Goal: Task Accomplishment & Management: Use online tool/utility

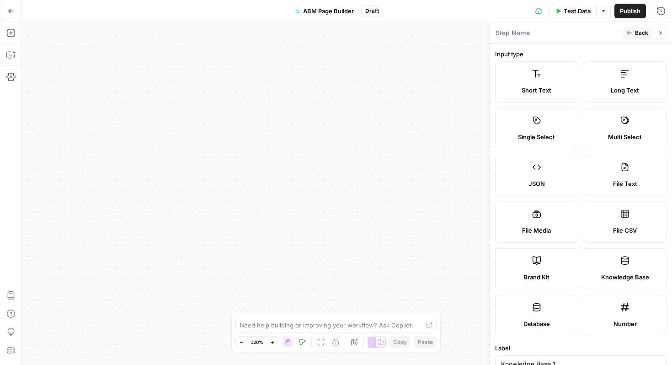
click at [644, 37] on button "Back" at bounding box center [637, 33] width 29 height 12
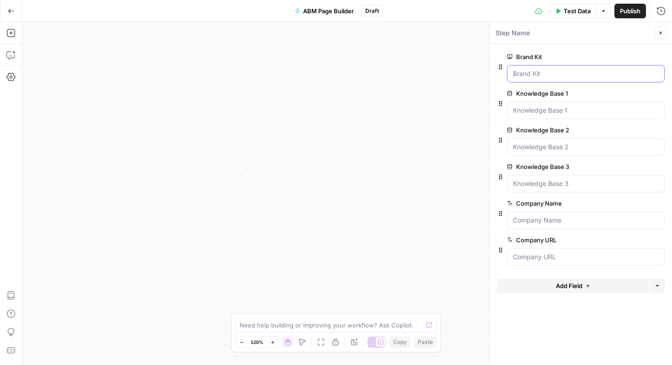
click at [575, 75] on Kit "Brand Kit" at bounding box center [586, 73] width 146 height 9
click at [552, 114] on 1 "Knowledge Base 1" at bounding box center [586, 110] width 146 height 9
click at [499, 102] on icon "button" at bounding box center [500, 103] width 7 height 7
click at [539, 111] on 1 "Knowledge Base 1" at bounding box center [586, 110] width 146 height 9
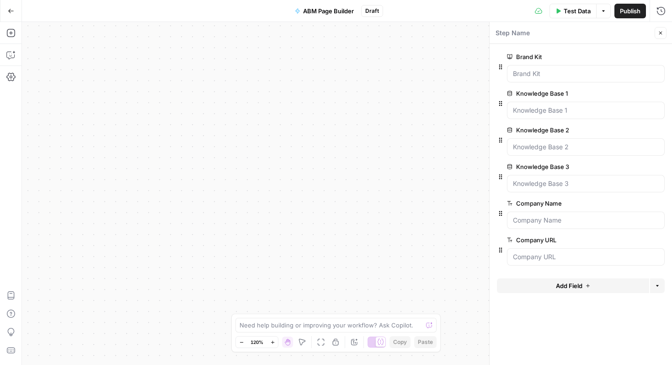
click at [651, 93] on button "edit field" at bounding box center [634, 93] width 35 height 11
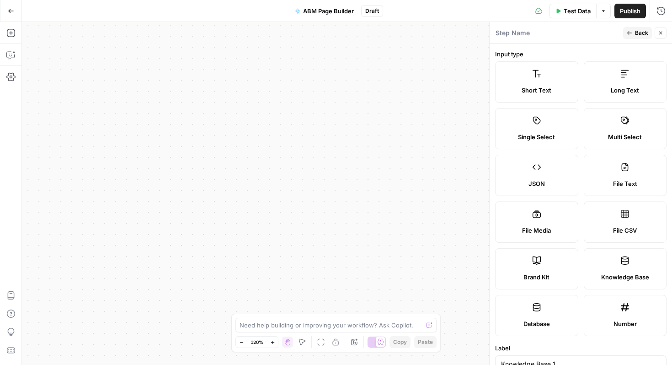
scroll to position [186, 0]
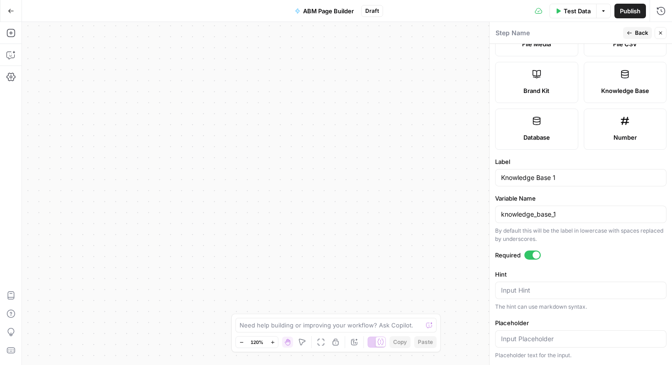
click at [17, 13] on button "Go Back" at bounding box center [11, 11] width 16 height 16
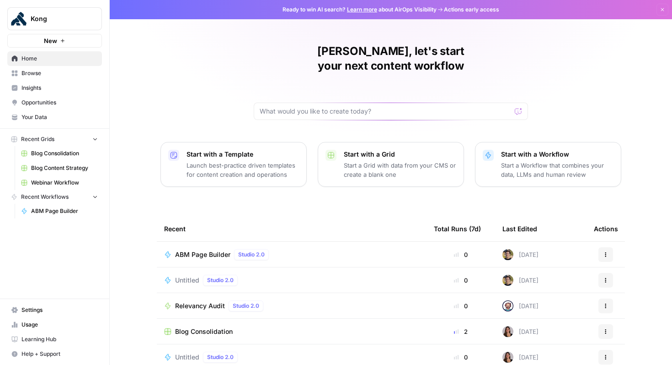
click at [348, 249] on div "ABM Page Builder Studio 2.0" at bounding box center [291, 254] width 255 height 11
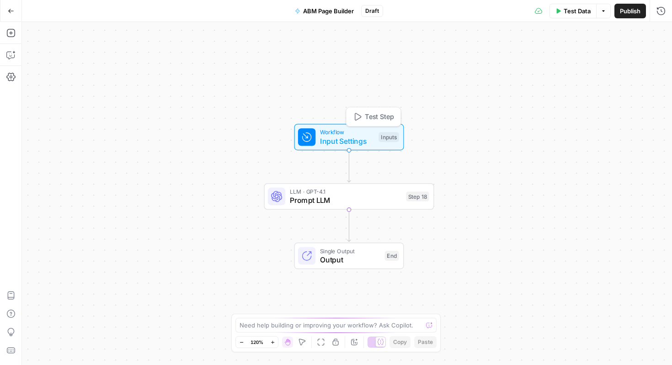
click at [357, 136] on span "Input Settings" at bounding box center [347, 140] width 54 height 11
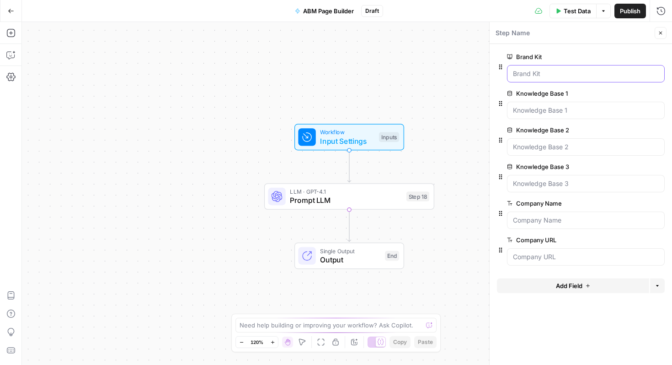
click at [522, 72] on Kit "Brand Kit" at bounding box center [586, 73] width 146 height 9
drag, startPoint x: 530, startPoint y: 119, endPoint x: 531, endPoint y: 113, distance: 6.9
click at [530, 119] on div at bounding box center [581, 121] width 168 height 5
click at [531, 111] on 1 "Knowledge Base 1" at bounding box center [586, 110] width 146 height 9
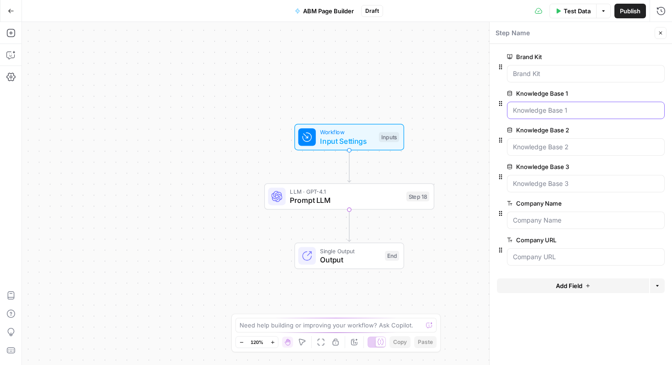
click at [501, 103] on icon "button" at bounding box center [500, 103] width 7 height 7
click at [520, 112] on 1 "Knowledge Base 1" at bounding box center [586, 110] width 146 height 9
click at [588, 118] on div at bounding box center [586, 110] width 158 height 17
click at [603, 113] on 1 "Knowledge Base 1" at bounding box center [586, 110] width 146 height 9
click at [660, 289] on button "Options" at bounding box center [657, 285] width 15 height 15
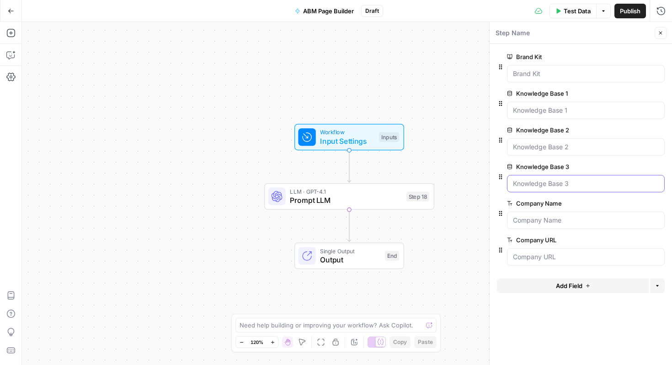
click at [540, 185] on 3 "Knowledge Base 3" at bounding box center [586, 183] width 146 height 9
drag, startPoint x: 579, startPoint y: 190, endPoint x: 617, endPoint y: 172, distance: 41.5
click at [584, 183] on 3 "Knowledge Base 3" at bounding box center [586, 183] width 146 height 9
click at [646, 167] on icon "button" at bounding box center [646, 166] width 5 height 5
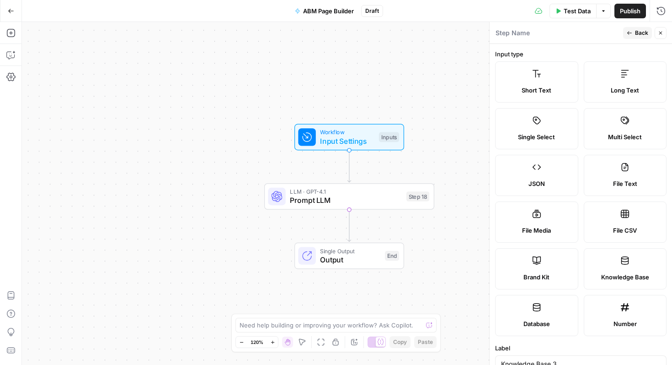
scroll to position [186, 0]
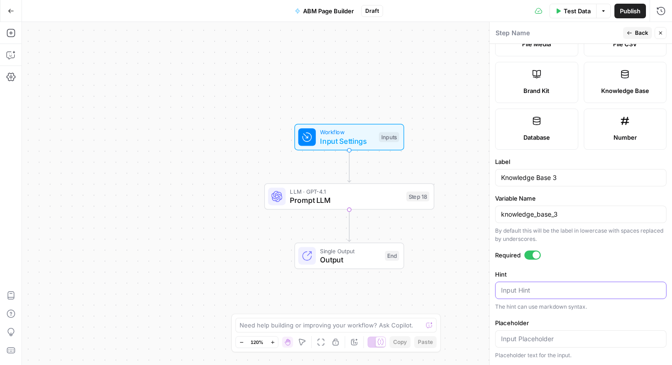
click at [538, 293] on textarea "Hint" at bounding box center [581, 289] width 160 height 9
click at [543, 346] on div at bounding box center [581, 338] width 172 height 17
click at [639, 34] on span "Back" at bounding box center [641, 33] width 13 height 8
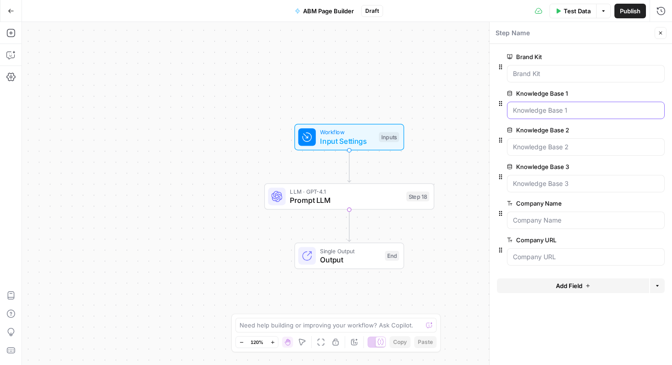
click at [547, 109] on 1 "Knowledge Base 1" at bounding box center [586, 110] width 146 height 9
click at [501, 106] on icon "button" at bounding box center [500, 103] width 7 height 7
click at [531, 110] on 1 "Knowledge Base 1" at bounding box center [586, 110] width 146 height 9
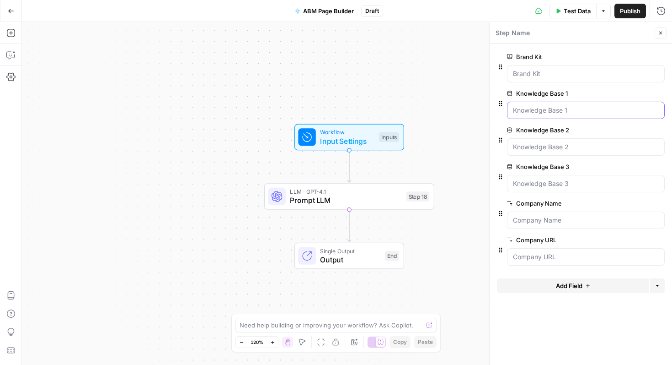
click at [531, 110] on 1 "Knowledge Base 1" at bounding box center [586, 110] width 146 height 9
click at [623, 108] on 1 "Knowledge Base 1" at bounding box center [586, 110] width 146 height 9
drag, startPoint x: 550, startPoint y: 113, endPoint x: 547, endPoint y: 130, distance: 18.1
click at [547, 130] on div "Brand Kit edit field Delete group Knowledge Base 1 edit field Delete group Know…" at bounding box center [581, 159] width 168 height 223
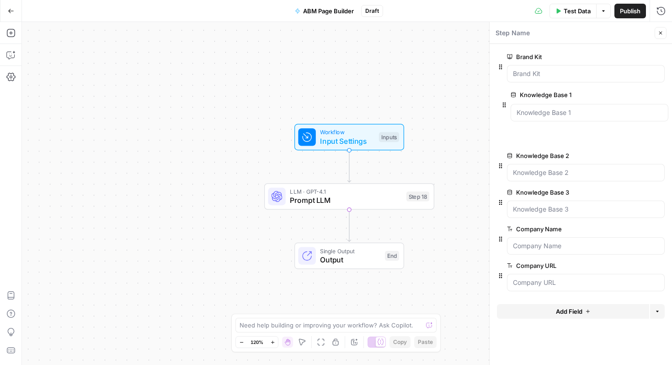
drag, startPoint x: 502, startPoint y: 103, endPoint x: 504, endPoint y: 109, distance: 5.8
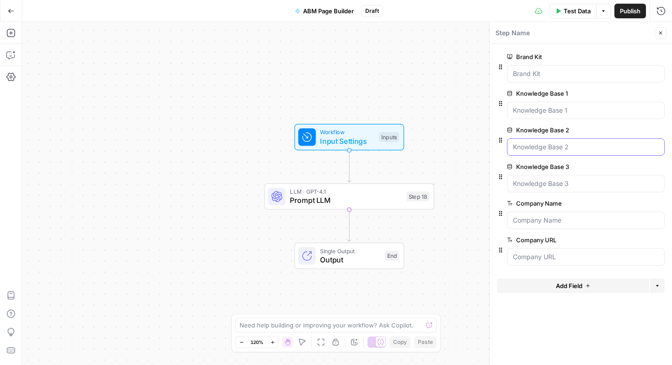
click at [550, 143] on 2 "Knowledge Base 2" at bounding box center [586, 146] width 146 height 9
click at [549, 111] on 1 "Knowledge Base 1" at bounding box center [586, 110] width 146 height 9
click at [554, 156] on div at bounding box center [581, 158] width 168 height 5
click at [554, 140] on div at bounding box center [586, 146] width 158 height 17
click at [558, 101] on div "Knowledge Base 1 edit field Delete group" at bounding box center [586, 103] width 158 height 31
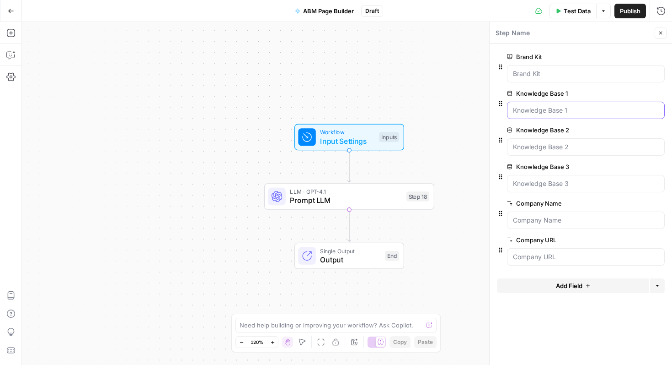
click at [556, 107] on 1 "Knowledge Base 1" at bounding box center [586, 110] width 146 height 9
click at [556, 257] on URL "Company URL" at bounding box center [586, 256] width 146 height 9
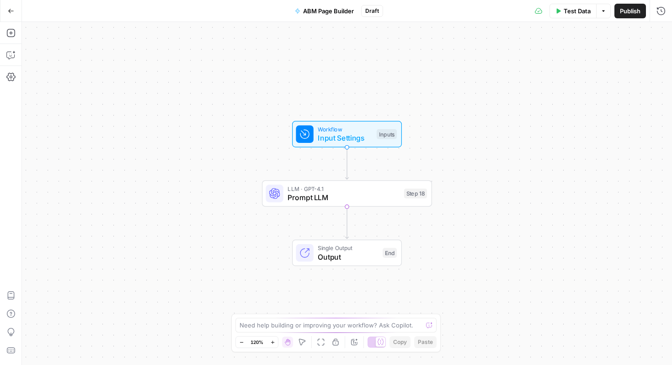
click at [354, 133] on span "Input Settings" at bounding box center [345, 137] width 54 height 11
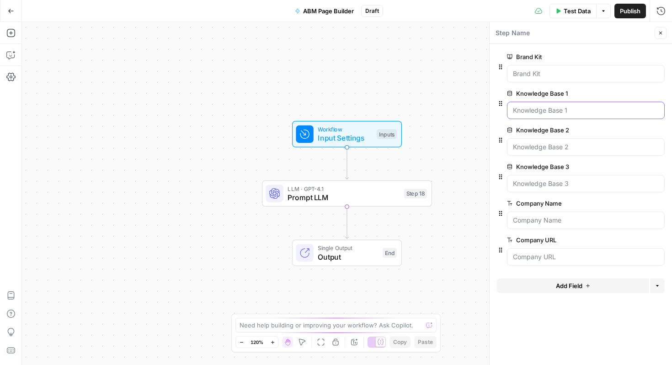
click at [551, 106] on 1 "Knowledge Base 1" at bounding box center [586, 110] width 146 height 9
click at [537, 89] on label "Knowledge Base 1" at bounding box center [560, 93] width 106 height 9
click at [537, 106] on 1 "Knowledge Base 1" at bounding box center [586, 110] width 146 height 9
click at [540, 92] on label "Knowledge Base 1" at bounding box center [560, 93] width 106 height 9
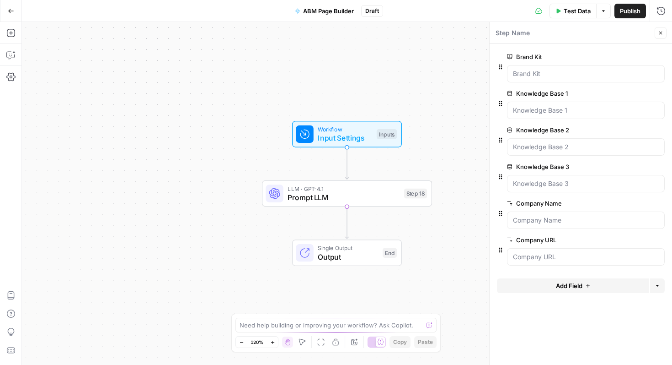
click at [540, 106] on 1 "Knowledge Base 1" at bounding box center [586, 110] width 146 height 9
click at [574, 110] on 1 "Knowledge Base 1" at bounding box center [586, 110] width 146 height 9
click at [536, 115] on div at bounding box center [586, 110] width 158 height 17
click at [547, 118] on div at bounding box center [586, 110] width 158 height 17
click at [548, 112] on 1 "Knowledge Base 1" at bounding box center [586, 110] width 146 height 9
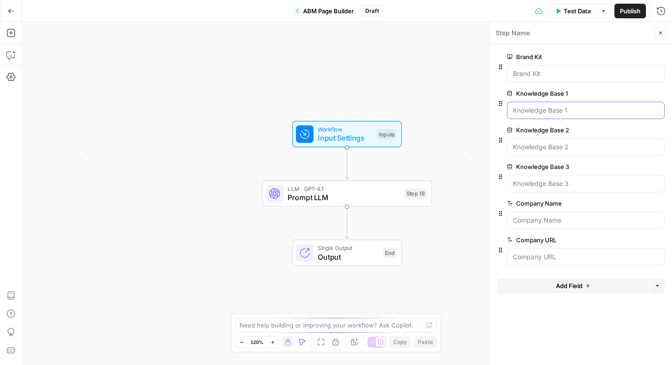
click at [548, 112] on 1 "Knowledge Base 1" at bounding box center [586, 110] width 146 height 9
click at [557, 116] on div at bounding box center [586, 110] width 158 height 17
click at [628, 95] on span "edit field" at bounding box center [631, 93] width 20 height 7
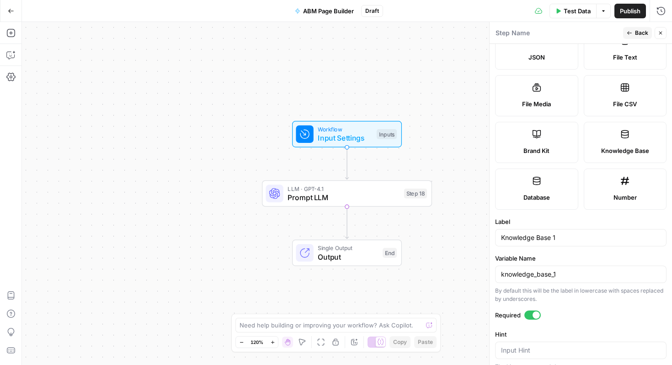
scroll to position [186, 0]
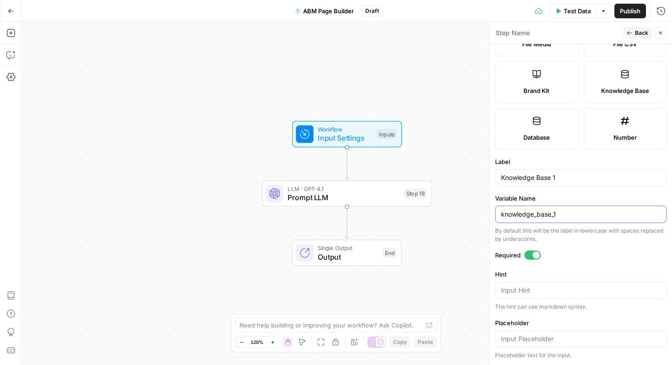
click at [564, 214] on input "knowledge_base_1" at bounding box center [581, 213] width 160 height 9
click at [565, 175] on input "Knowledge Base 1" at bounding box center [581, 177] width 160 height 9
click at [565, 293] on textarea "Hint" at bounding box center [581, 289] width 160 height 9
click at [534, 335] on input "Placeholder" at bounding box center [581, 338] width 160 height 9
click at [637, 28] on button "Back" at bounding box center [637, 33] width 29 height 12
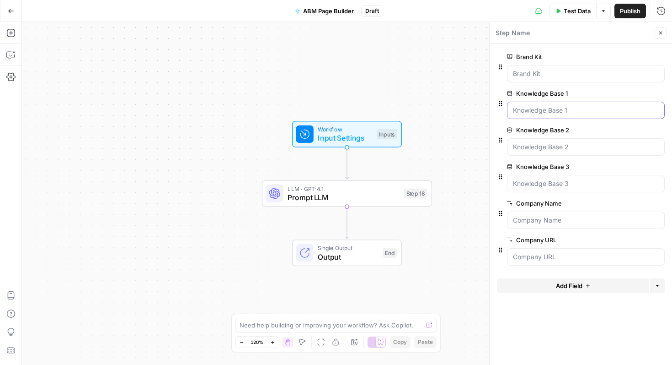
click at [581, 108] on 1 "Knowledge Base 1" at bounding box center [586, 110] width 146 height 9
click at [548, 110] on 1 "Knowledge Base 1" at bounding box center [586, 110] width 146 height 9
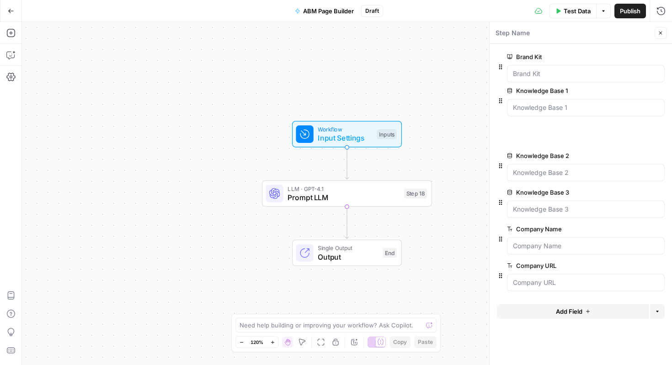
drag, startPoint x: 501, startPoint y: 104, endPoint x: 522, endPoint y: 107, distance: 21.4
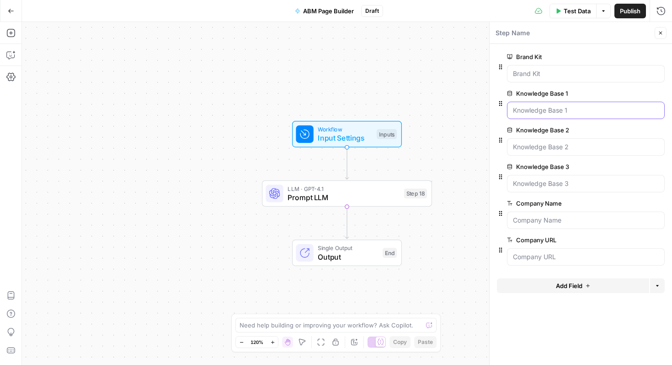
click at [552, 111] on 1 "Knowledge Base 1" at bounding box center [586, 110] width 146 height 9
click at [622, 92] on span "edit field" at bounding box center [631, 93] width 20 height 7
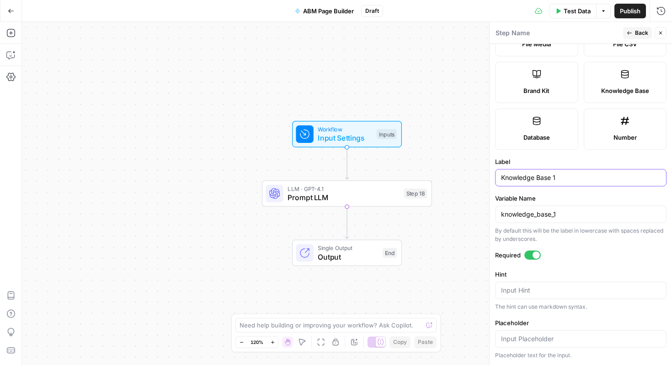
click at [572, 179] on input "Knowledge Base 1" at bounding box center [581, 177] width 160 height 9
click at [568, 217] on input "knowledge_base_1" at bounding box center [581, 213] width 160 height 9
click at [561, 284] on div "Input Hint" at bounding box center [581, 289] width 172 height 17
click at [561, 333] on div at bounding box center [581, 338] width 172 height 17
click at [638, 35] on span "Back" at bounding box center [641, 33] width 13 height 8
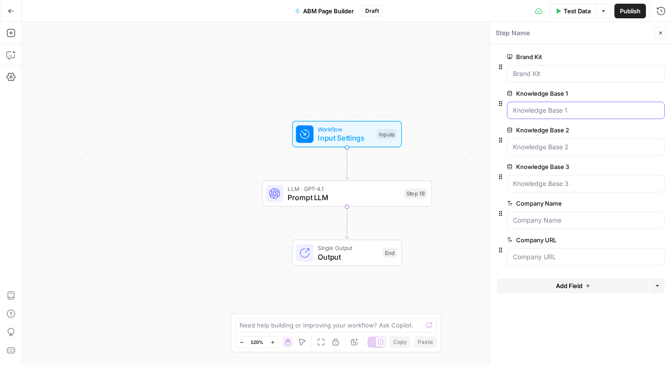
click at [565, 110] on 1 "Knowledge Base 1" at bounding box center [586, 110] width 146 height 9
click at [558, 111] on 1 "Knowledge Base 1" at bounding box center [586, 110] width 146 height 9
click at [562, 112] on 1 "Knowledge Base 1" at bounding box center [586, 110] width 146 height 9
click at [518, 96] on label "Knowledge Base 1" at bounding box center [560, 93] width 106 height 9
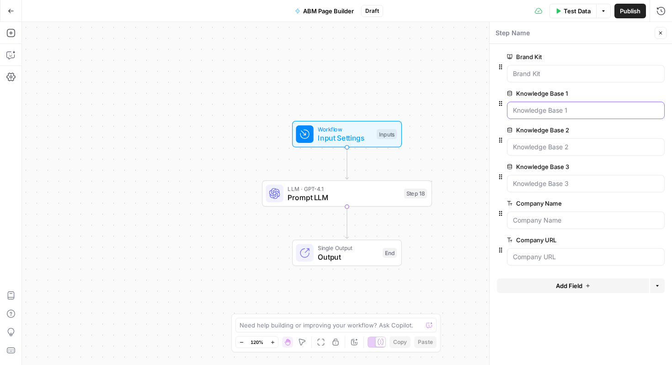
click at [518, 106] on 1 "Knowledge Base 1" at bounding box center [586, 110] width 146 height 9
click at [516, 94] on label "Knowledge Base 1" at bounding box center [560, 93] width 106 height 9
click at [516, 106] on 1 "Knowledge Base 1" at bounding box center [586, 110] width 146 height 9
drag, startPoint x: 508, startPoint y: 94, endPoint x: 508, endPoint y: 104, distance: 10.1
click at [509, 96] on icon at bounding box center [509, 93] width 5 height 5
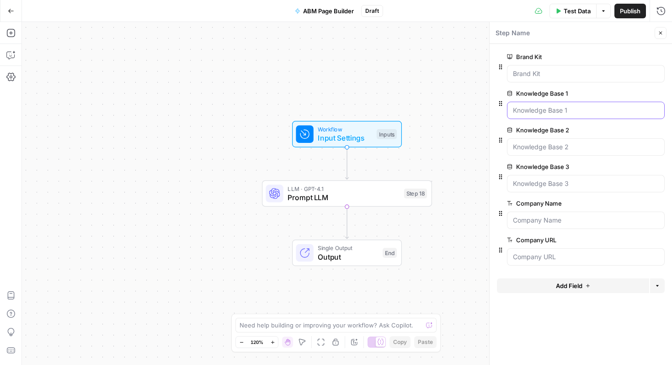
click at [513, 106] on 1 "Knowledge Base 1" at bounding box center [586, 110] width 146 height 9
drag, startPoint x: 531, startPoint y: 95, endPoint x: 567, endPoint y: 93, distance: 35.7
click at [535, 94] on label "Knowledge Base 1" at bounding box center [560, 93] width 106 height 9
drag, startPoint x: 569, startPoint y: 93, endPoint x: 595, endPoint y: 98, distance: 26.1
click at [573, 94] on label "Knowledge Base 1" at bounding box center [560, 93] width 106 height 9
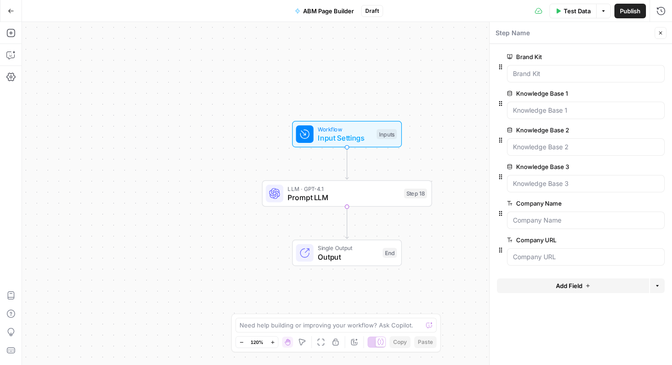
click at [573, 106] on 1 "Knowledge Base 1" at bounding box center [586, 110] width 146 height 9
click at [655, 279] on button "Options" at bounding box center [657, 285] width 15 height 15
click at [573, 118] on div at bounding box center [586, 110] width 158 height 17
click at [546, 117] on div at bounding box center [586, 110] width 158 height 17
click at [578, 11] on span "Test Data" at bounding box center [577, 10] width 27 height 9
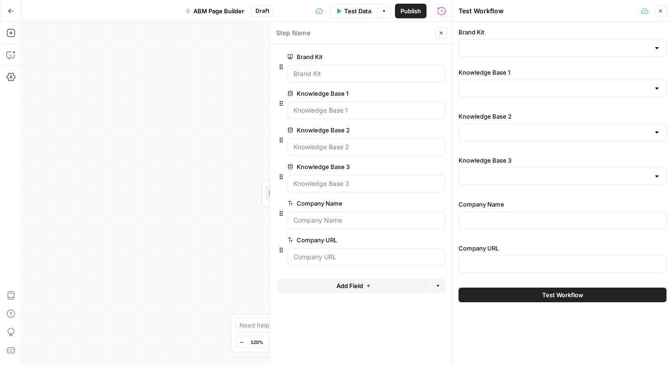
click at [659, 93] on div at bounding box center [563, 88] width 208 height 17
click at [382, 111] on 1 "Knowledge Base 1" at bounding box center [367, 110] width 146 height 9
click at [504, 88] on input "Knowledge Base 1" at bounding box center [557, 88] width 185 height 9
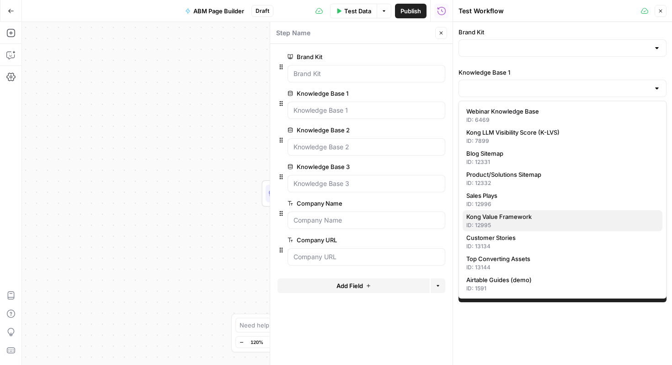
click at [534, 221] on div "ID: 12995" at bounding box center [563, 225] width 193 height 8
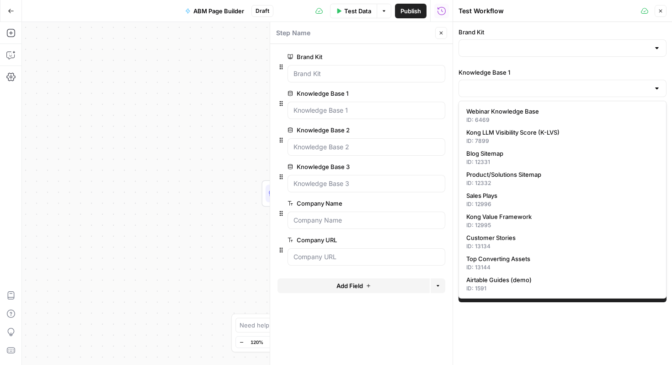
type input "Kong Value Framework"
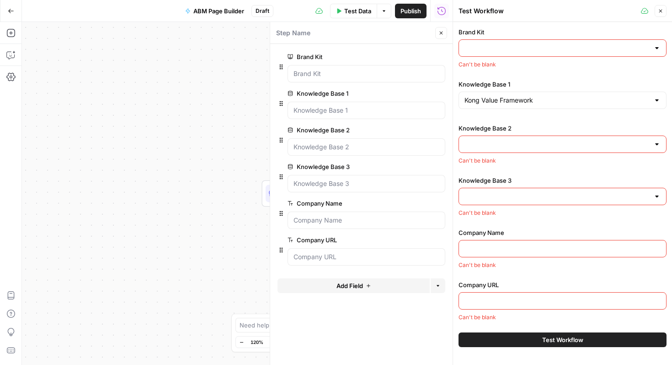
click at [542, 140] on input "Knowledge Base 2" at bounding box center [557, 143] width 185 height 9
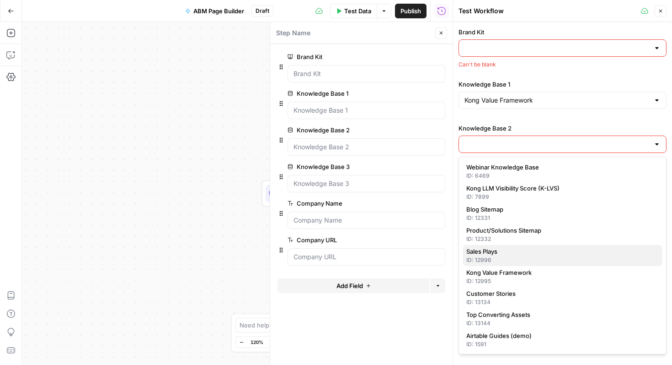
click at [531, 253] on span "Sales Plays" at bounding box center [561, 251] width 189 height 9
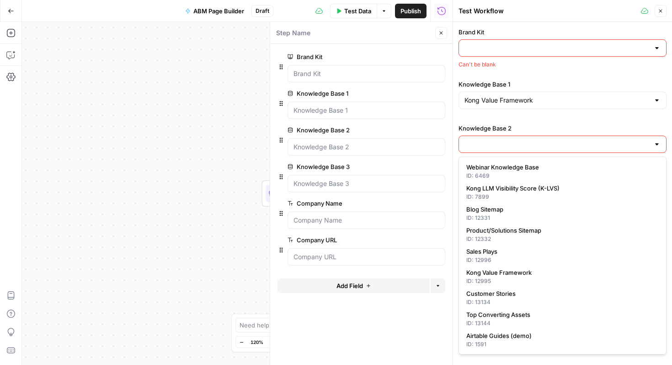
type input "Sales Plays"
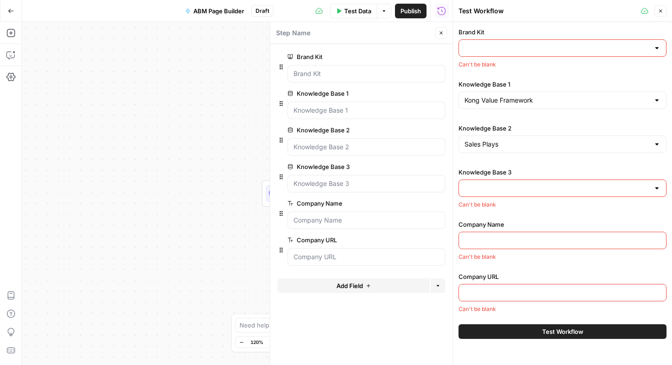
click at [522, 186] on input "Knowledge Base 3" at bounding box center [557, 187] width 185 height 9
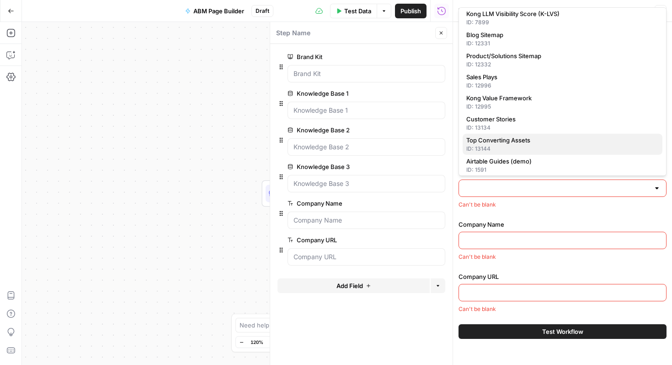
scroll to position [29, 0]
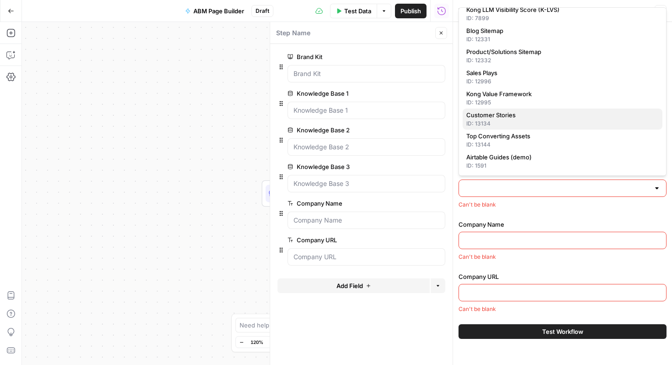
click at [543, 117] on span "Customer Stories" at bounding box center [561, 114] width 189 height 9
type input "Customer Stories"
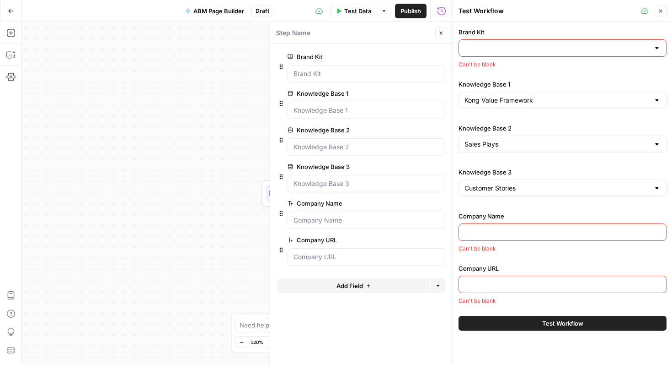
click at [536, 235] on input "Company Name" at bounding box center [563, 231] width 196 height 9
click at [203, 55] on div "Workflow Input Settings Inputs LLM · GPT-4.1 Prompt LLM Step 18 Single Output O…" at bounding box center [237, 193] width 431 height 343
click at [550, 42] on div at bounding box center [563, 47] width 208 height 17
click at [443, 56] on button "Delete group" at bounding box center [440, 56] width 11 height 11
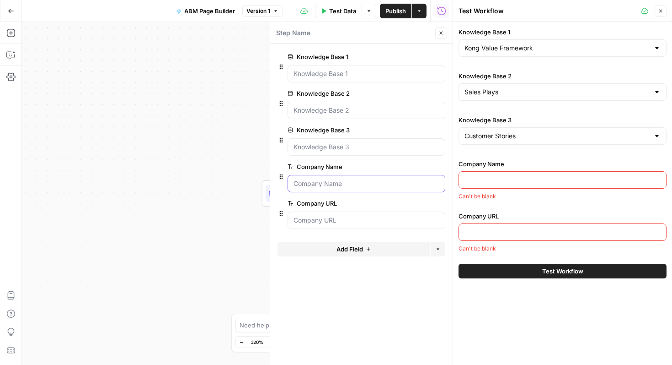
click at [396, 185] on Name "Company Name" at bounding box center [367, 183] width 146 height 9
click at [525, 181] on input "Company Name" at bounding box center [563, 179] width 196 height 9
click at [348, 11] on span "Test Data" at bounding box center [342, 10] width 27 height 9
click at [373, 16] on button "Options" at bounding box center [369, 11] width 15 height 15
click at [238, 50] on div "Workflow Input Settings Inputs LLM · GPT-4.1 Prompt LLM Step 18 Single Output O…" at bounding box center [237, 193] width 431 height 343
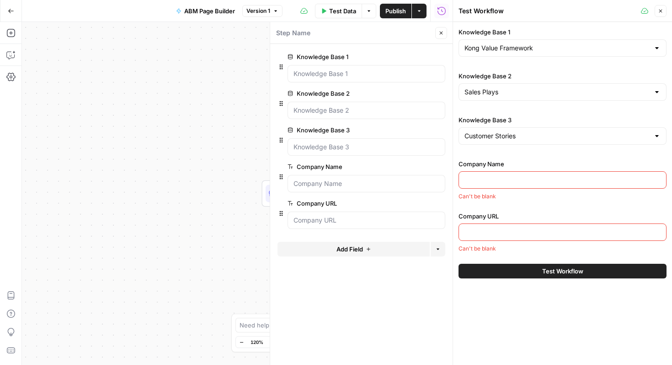
click at [424, 11] on button "Actions" at bounding box center [419, 11] width 15 height 15
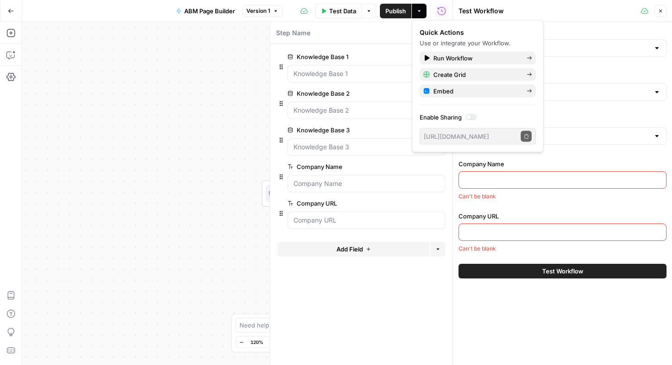
click at [238, 93] on div "Workflow Input Settings Inputs LLM · GPT-4.1 Prompt LLM Step 18 Single Output O…" at bounding box center [237, 193] width 431 height 343
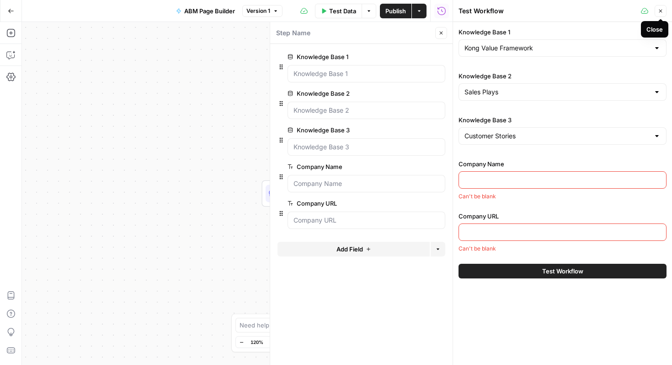
click at [664, 12] on button "Close" at bounding box center [661, 11] width 12 height 12
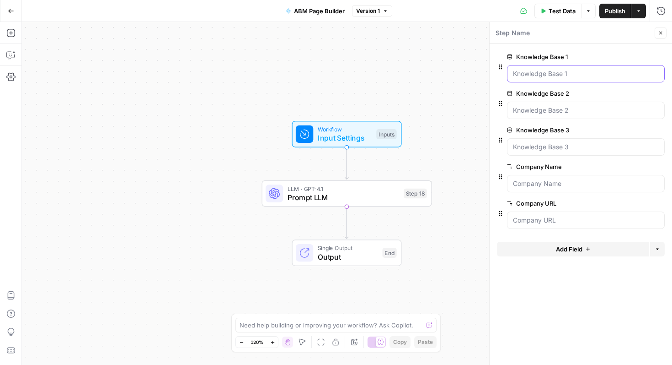
click at [581, 71] on 1 "Knowledge Base 1" at bounding box center [586, 73] width 146 height 9
click at [565, 8] on span "Test Data" at bounding box center [562, 10] width 27 height 9
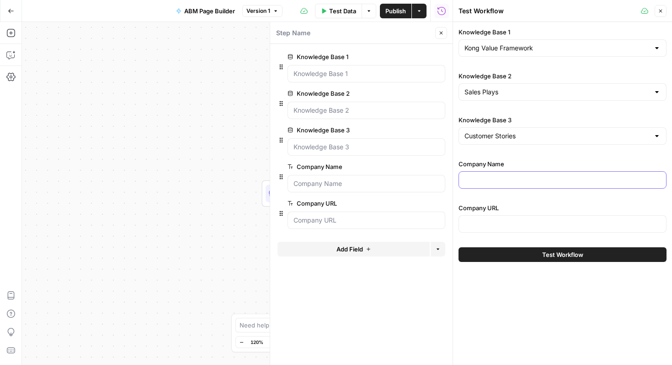
click at [513, 181] on input "Company Name" at bounding box center [563, 179] width 196 height 9
paste input "JPMorganChase logo"
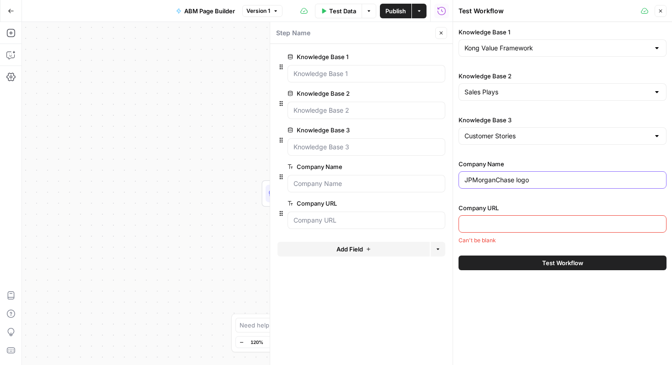
click at [472, 181] on input "JPMorganChase logo" at bounding box center [563, 179] width 196 height 9
click at [497, 182] on input "JP MorganChase logo" at bounding box center [563, 179] width 196 height 9
click at [528, 182] on input "JP Morgan Chase logo" at bounding box center [563, 179] width 196 height 9
type input "[PERSON_NAME] [PERSON_NAME]"
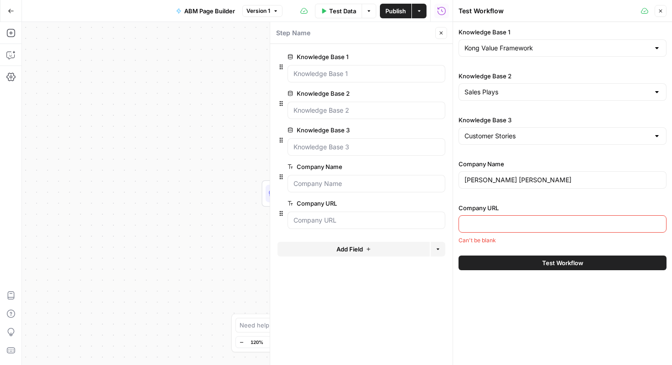
click at [481, 223] on input "Company URL" at bounding box center [563, 223] width 196 height 9
paste input "[URL][DOMAIN_NAME]"
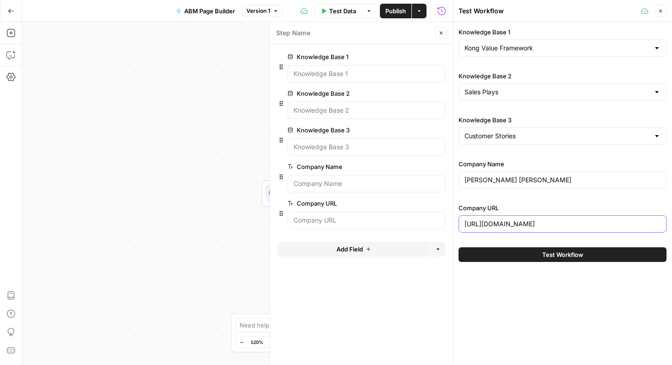
type input "[URL][DOMAIN_NAME]"
click at [553, 254] on span "Test Workflow" at bounding box center [562, 254] width 41 height 9
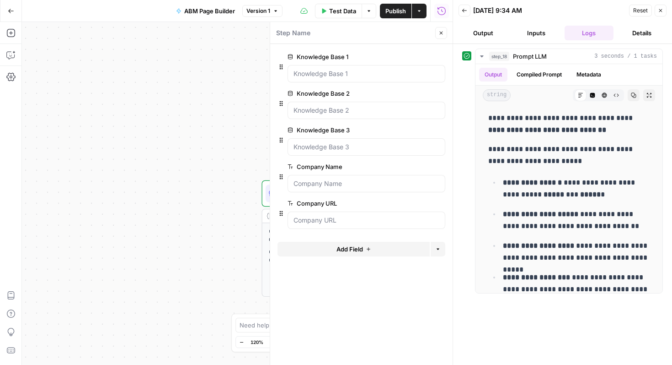
click at [391, 11] on span "Publish" at bounding box center [396, 10] width 21 height 9
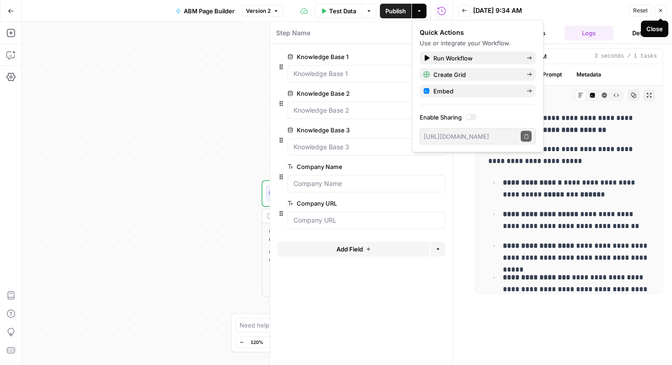
click at [660, 11] on icon "button" at bounding box center [660, 10] width 5 height 5
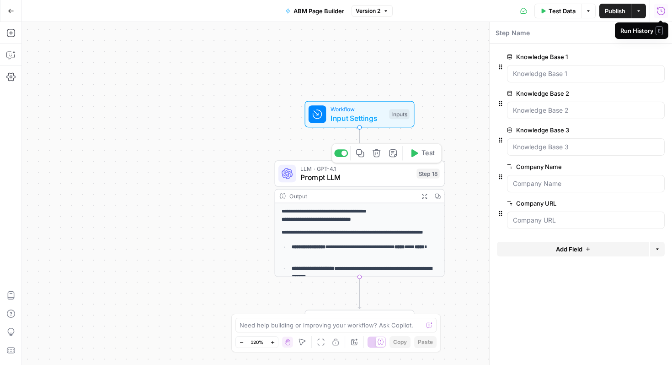
click at [343, 113] on span "Input Settings" at bounding box center [358, 118] width 54 height 11
click at [474, 75] on div "**********" at bounding box center [347, 193] width 650 height 343
click at [532, 67] on div at bounding box center [586, 73] width 158 height 17
click at [546, 90] on label "Knowledge Base 2" at bounding box center [560, 93] width 106 height 9
click at [546, 106] on 2 "Knowledge Base 2" at bounding box center [586, 110] width 146 height 9
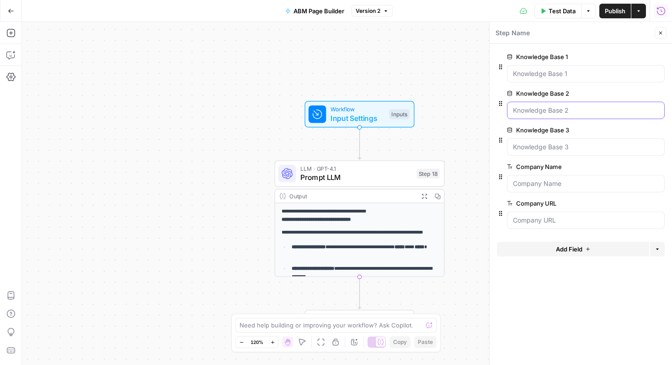
click at [551, 111] on 2 "Knowledge Base 2" at bounding box center [586, 110] width 146 height 9
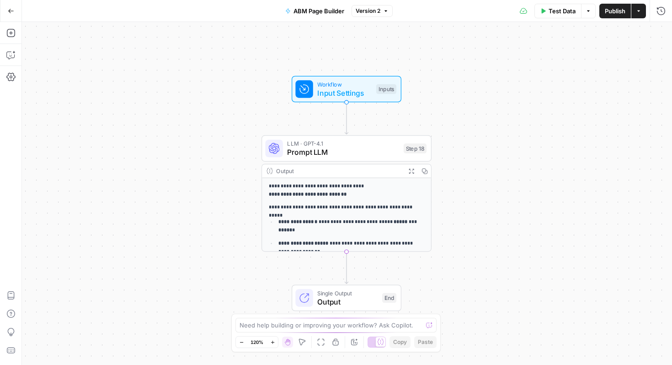
click at [375, 170] on div "Output" at bounding box center [338, 170] width 125 height 9
click at [375, 182] on p "**********" at bounding box center [347, 190] width 156 height 16
click at [396, 221] on strong "*****" at bounding box center [401, 221] width 14 height 5
click at [379, 92] on div "Inputs" at bounding box center [386, 89] width 20 height 10
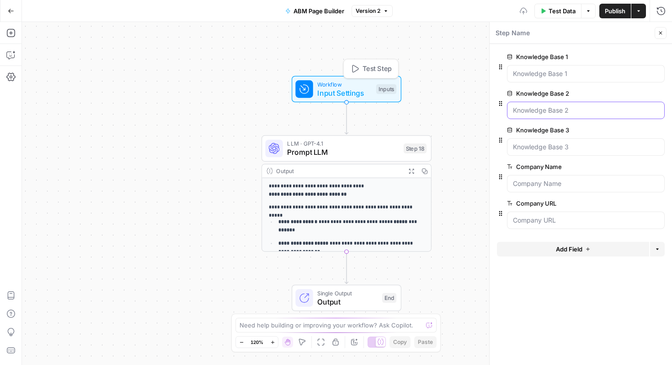
click at [528, 114] on 2 "Knowledge Base 2" at bounding box center [586, 110] width 146 height 9
click at [570, 13] on span "Test Data" at bounding box center [562, 10] width 27 height 9
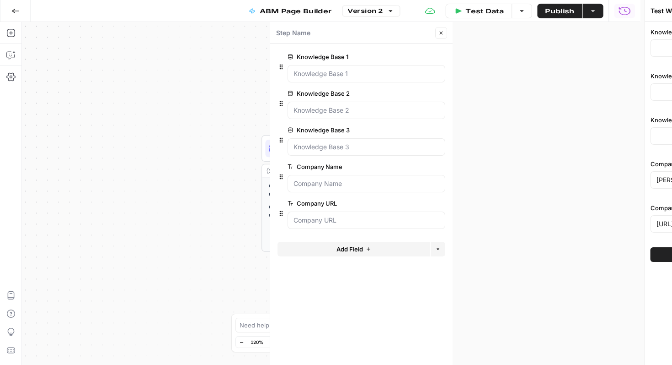
type input "Kong Value Framework"
type input "Sales Plays"
type input "Customer Stories"
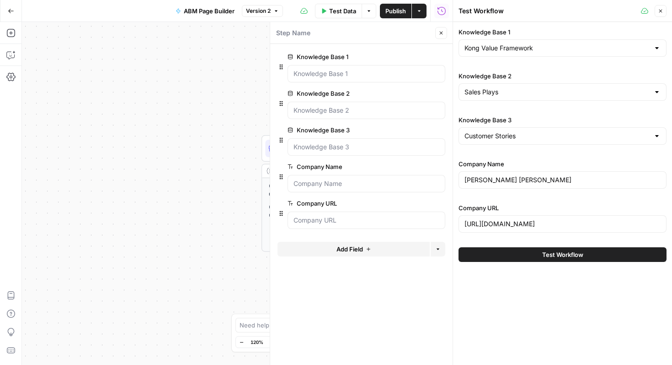
click at [204, 73] on div "**********" at bounding box center [237, 193] width 431 height 343
click at [355, 71] on 1 "Knowledge Base 1" at bounding box center [367, 73] width 146 height 9
click at [430, 61] on button "edit field" at bounding box center [414, 56] width 35 height 11
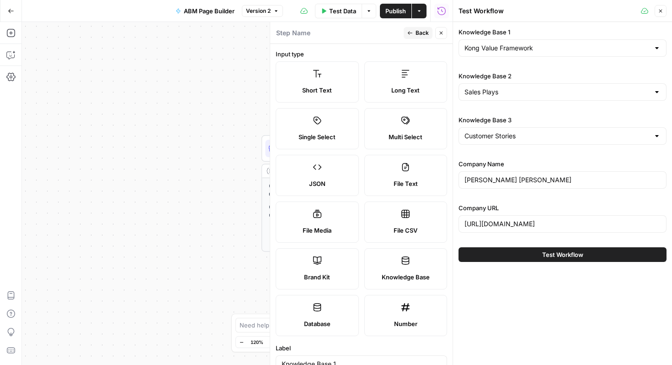
click at [429, 32] on span "Back" at bounding box center [422, 33] width 13 height 8
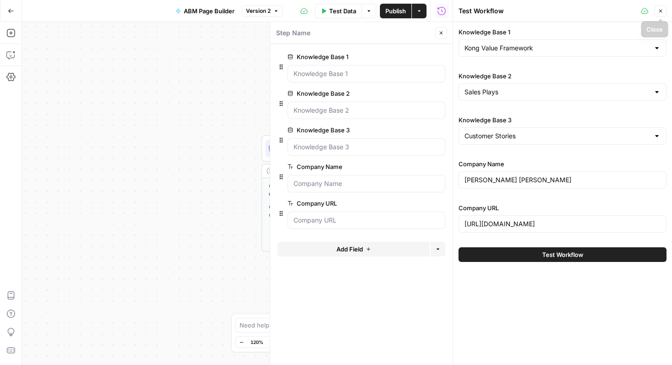
click at [665, 11] on button "Close" at bounding box center [661, 11] width 12 height 12
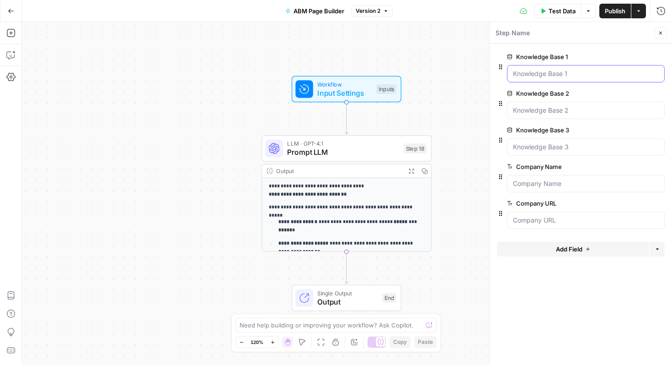
click at [540, 73] on 1 "Knowledge Base 1" at bounding box center [586, 73] width 146 height 9
click at [349, 91] on span "Input Settings" at bounding box center [344, 92] width 54 height 11
click at [537, 77] on 1 "Knowledge Base 1" at bounding box center [586, 73] width 146 height 9
click at [534, 76] on 1 "Knowledge Base 1" at bounding box center [586, 73] width 146 height 9
click at [314, 182] on p "**********" at bounding box center [347, 190] width 156 height 16
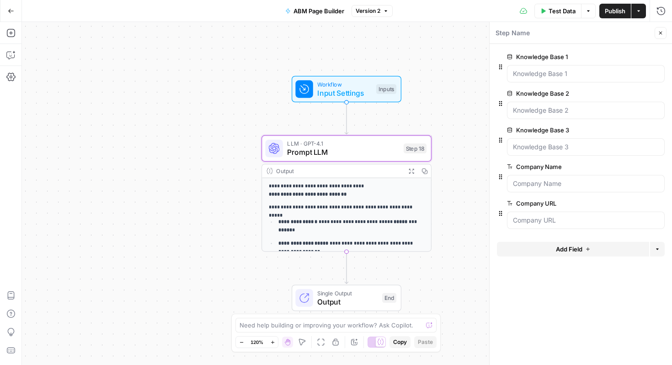
click at [393, 213] on div "**********" at bounding box center [346, 247] width 169 height 139
click at [351, 149] on span "Prompt LLM" at bounding box center [343, 152] width 112 height 11
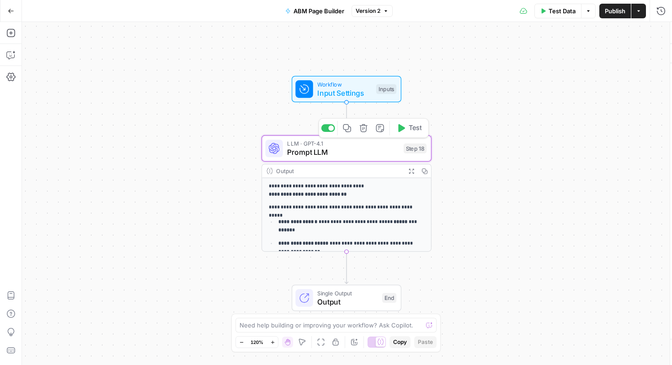
type textarea "Prompt LLM"
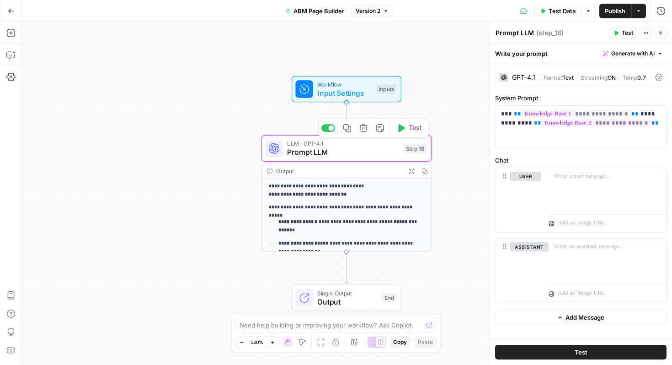
click at [365, 128] on icon "button" at bounding box center [363, 128] width 8 height 8
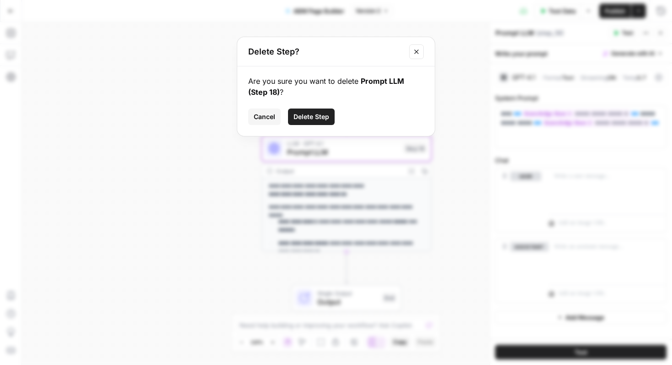
click at [305, 112] on span "Delete Step" at bounding box center [312, 116] width 36 height 9
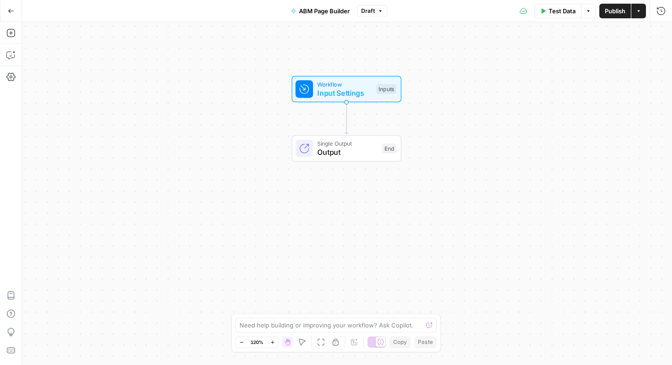
click at [331, 153] on span "Output" at bounding box center [347, 152] width 60 height 11
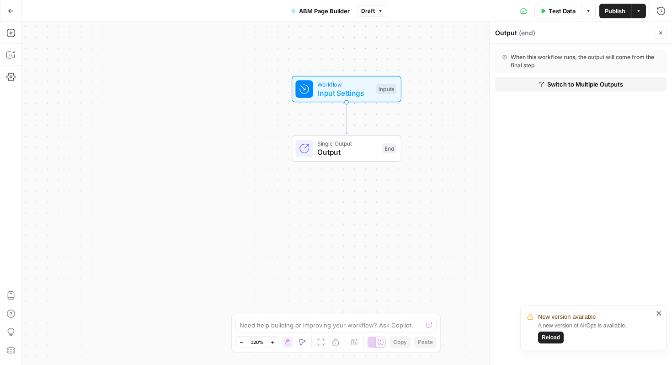
click at [345, 119] on icon "Edge from start to end" at bounding box center [346, 118] width 3 height 32
click at [349, 97] on span "Input Settings" at bounding box center [344, 92] width 54 height 11
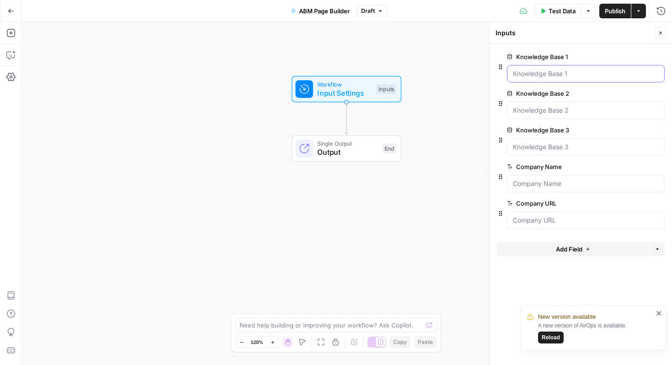
click at [566, 76] on 1 "Knowledge Base 1" at bounding box center [586, 73] width 146 height 9
click at [378, 68] on span "Test Step" at bounding box center [377, 69] width 29 height 10
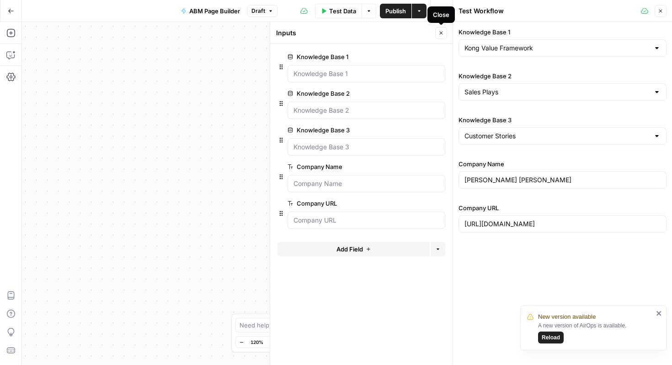
click at [440, 36] on button "Close" at bounding box center [441, 33] width 12 height 12
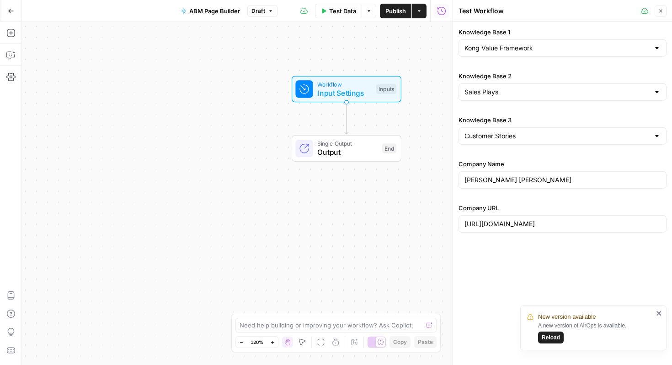
click at [663, 15] on button "Close" at bounding box center [661, 11] width 12 height 12
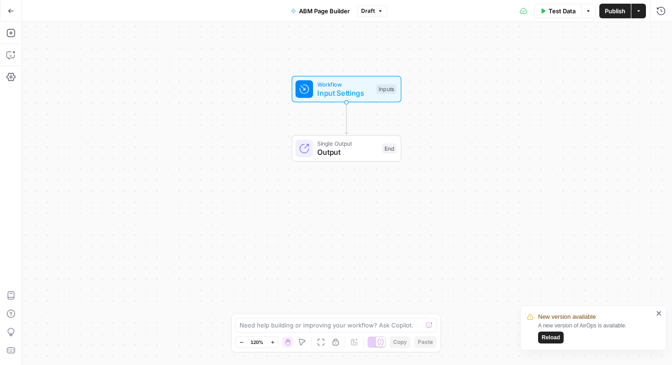
click at [379, 92] on div "Inputs" at bounding box center [386, 89] width 20 height 10
